Goal: Use online tool/utility

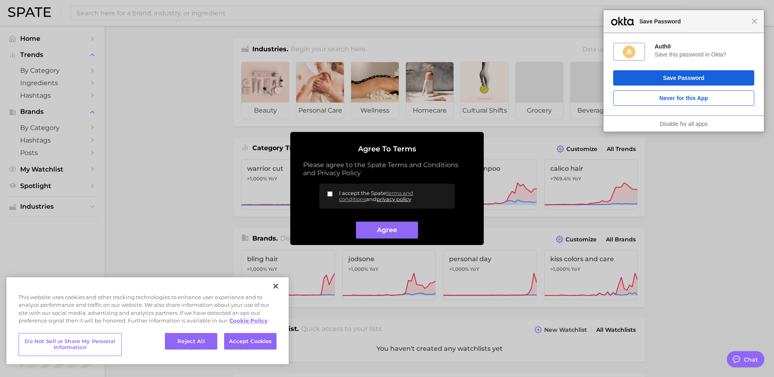
type textarea "x"
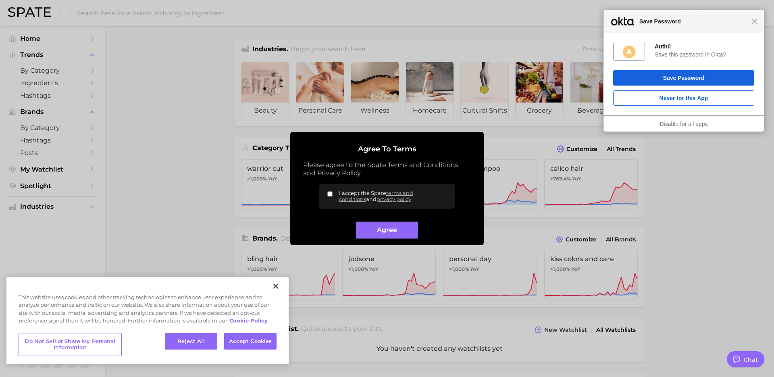
click at [326, 191] on label "I accept the Spate terms and conditions and privacy policy" at bounding box center [387, 196] width 136 height 25
click at [328, 191] on input "I accept the Spate terms and conditions and privacy policy" at bounding box center [330, 193] width 5 height 5
checkbox input "true"
click at [390, 230] on button "Agree" at bounding box center [387, 229] width 62 height 17
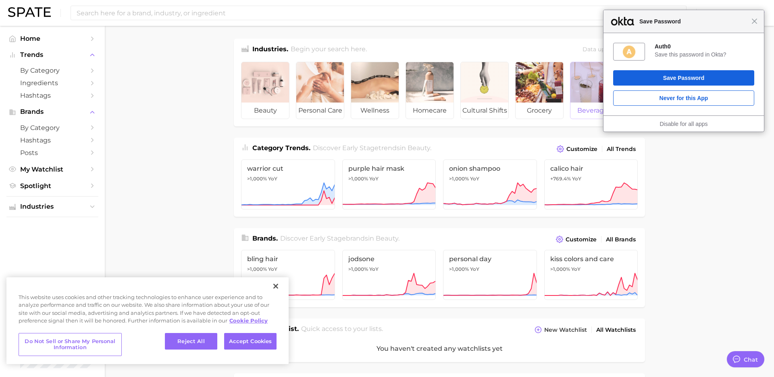
click at [583, 87] on div at bounding box center [595, 82] width 48 height 40
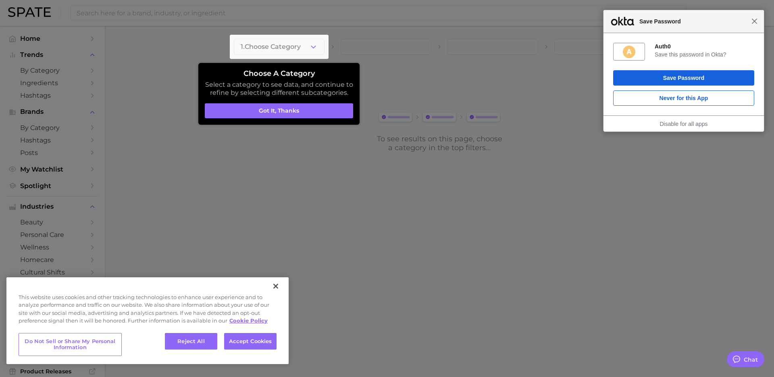
click at [757, 24] on span "Close" at bounding box center [755, 21] width 6 height 6
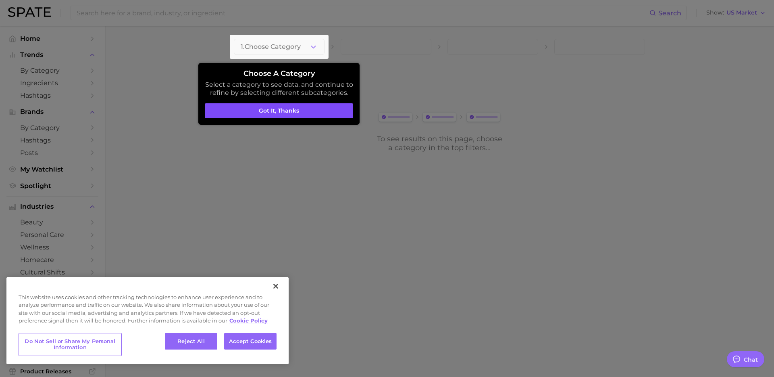
click at [314, 113] on button "Got it, thanks" at bounding box center [279, 110] width 148 height 15
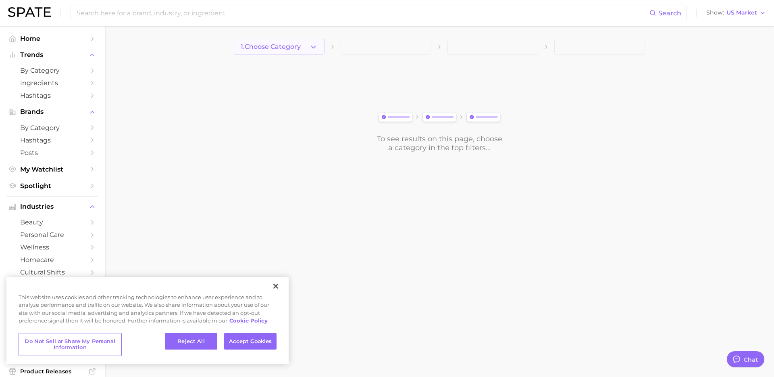
click at [300, 46] on span "1. Choose Category" at bounding box center [271, 46] width 60 height 7
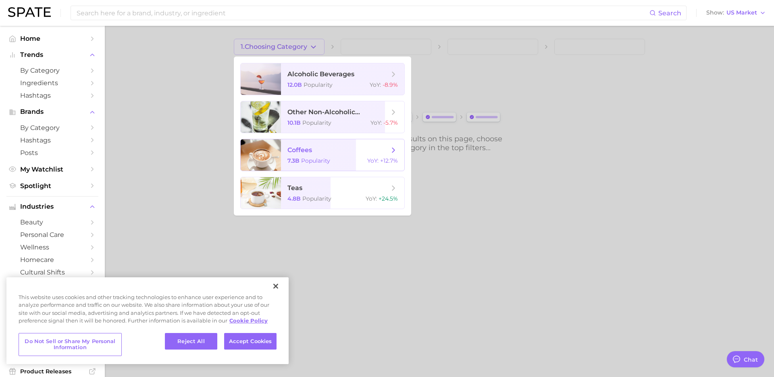
click at [325, 147] on span "coffees" at bounding box center [339, 150] width 102 height 9
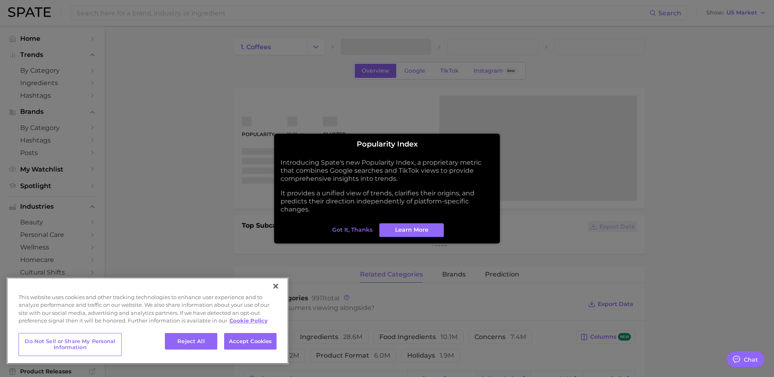
type textarea "x"
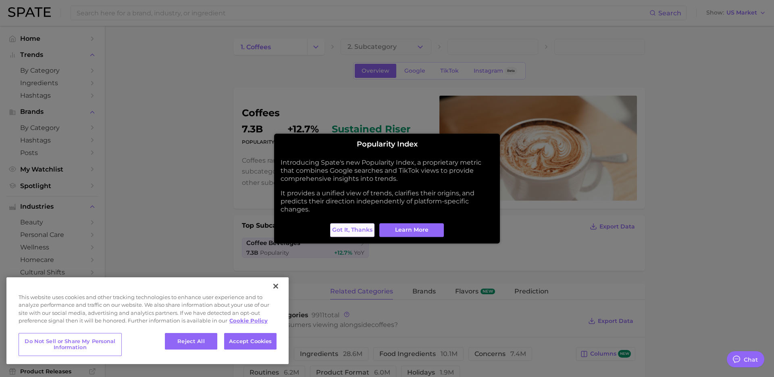
click at [367, 230] on span "Got it, thanks" at bounding box center [352, 229] width 40 height 7
